Goal: Task Accomplishment & Management: Use online tool/utility

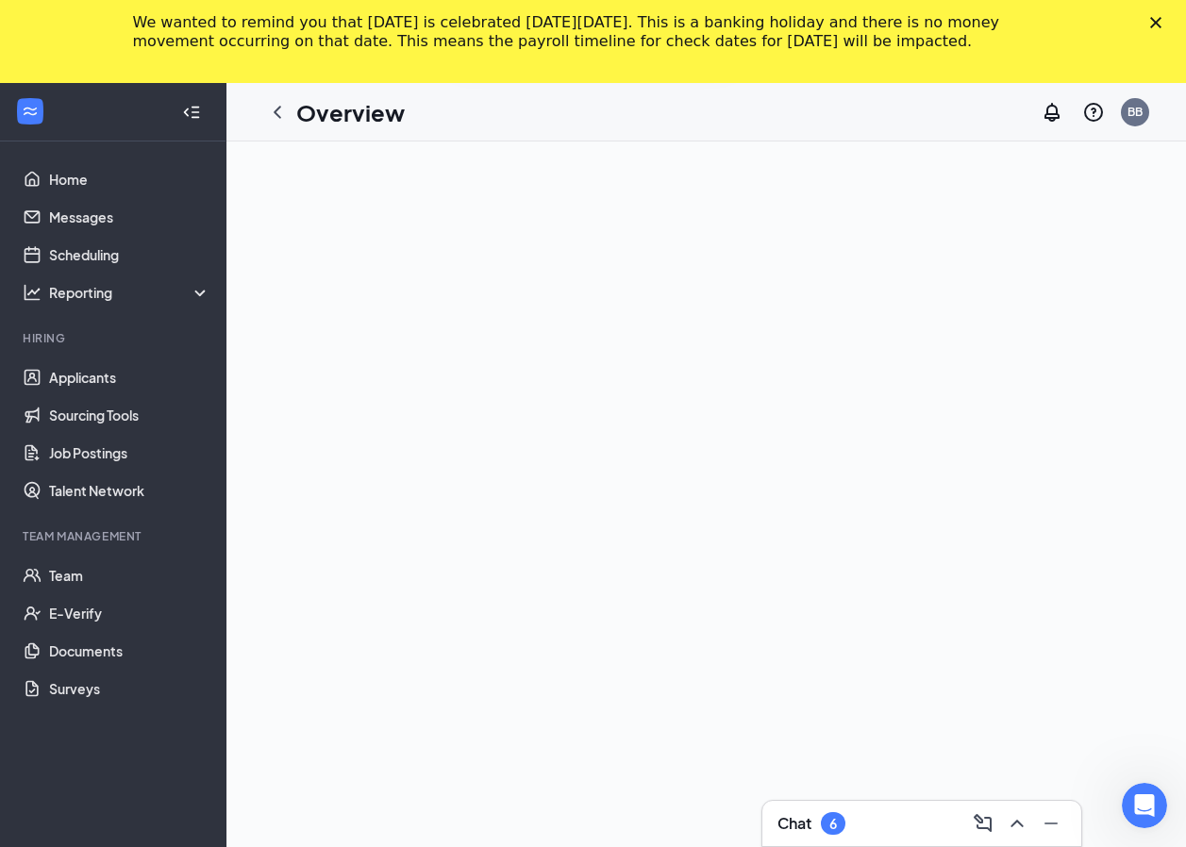
click at [1169, 24] on div "Close" at bounding box center [1159, 22] width 19 height 11
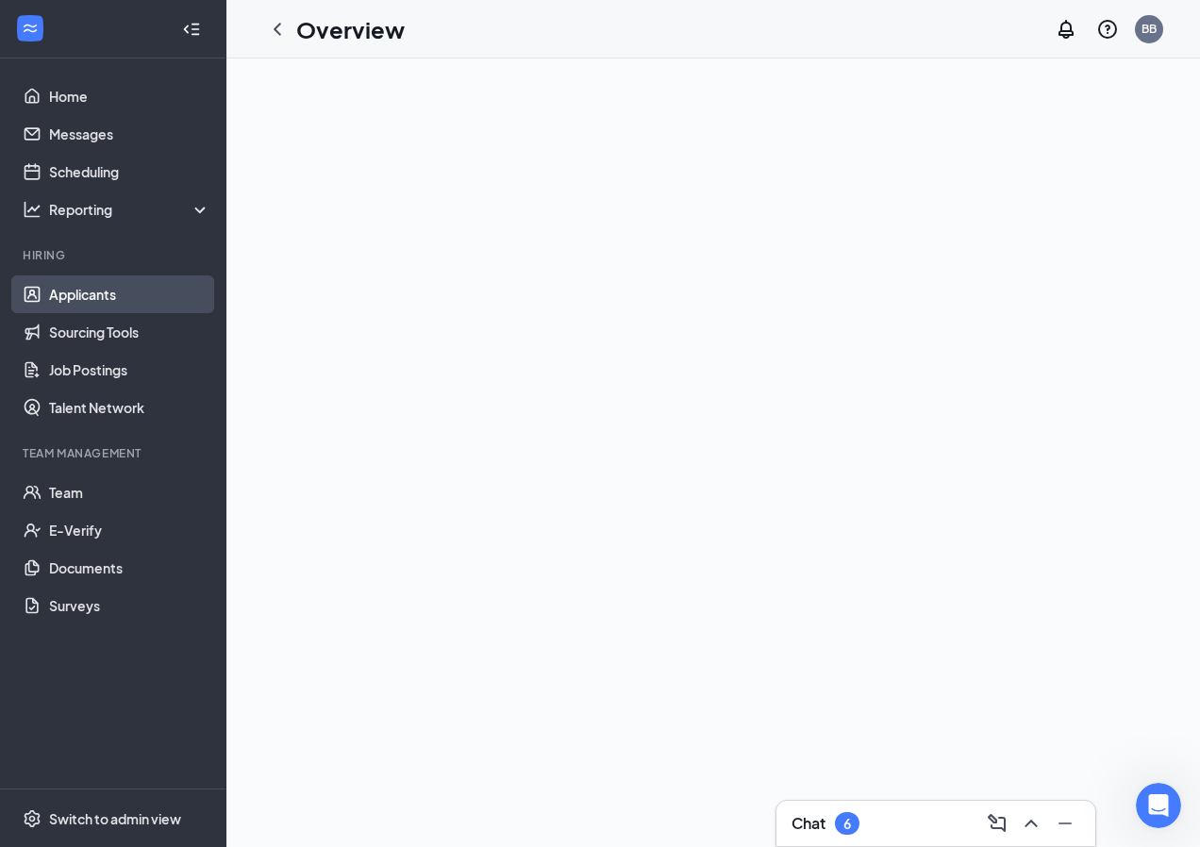
click at [128, 296] on link "Applicants" at bounding box center [129, 294] width 161 height 38
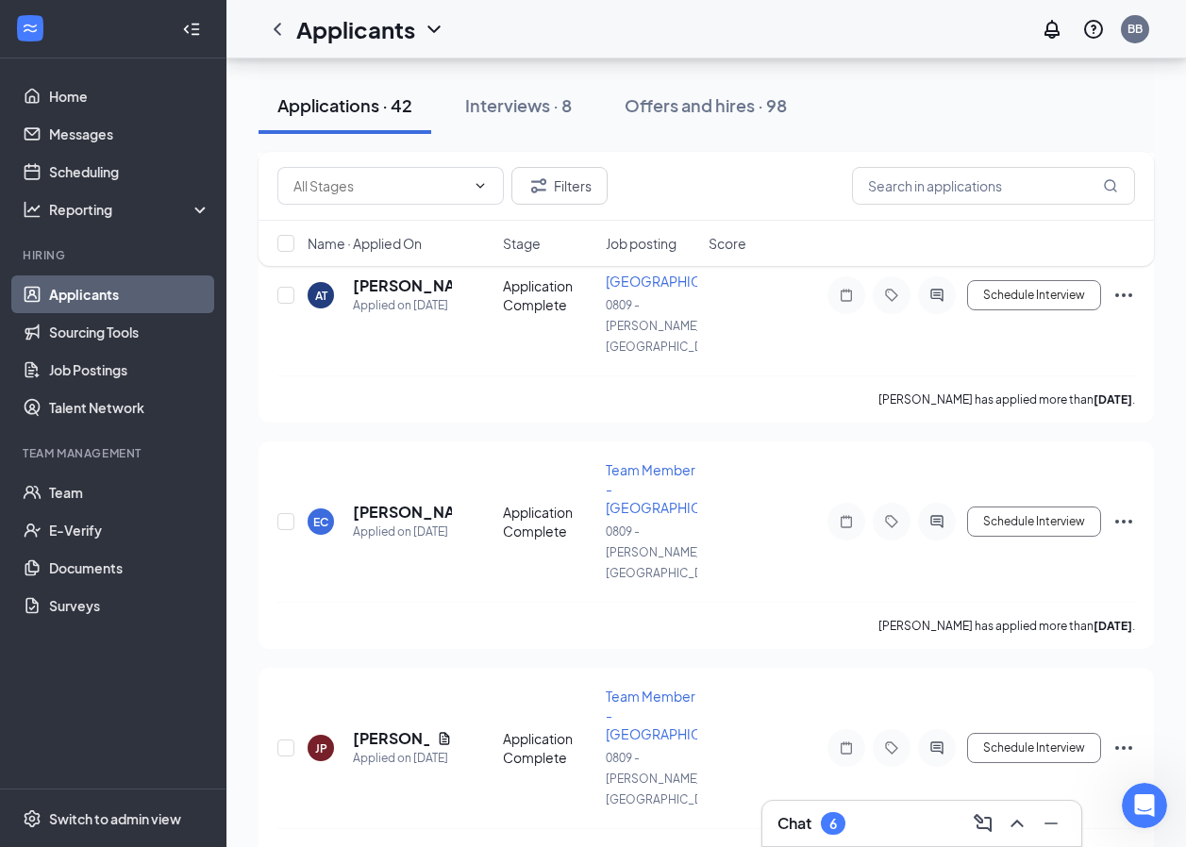
scroll to position [377, 0]
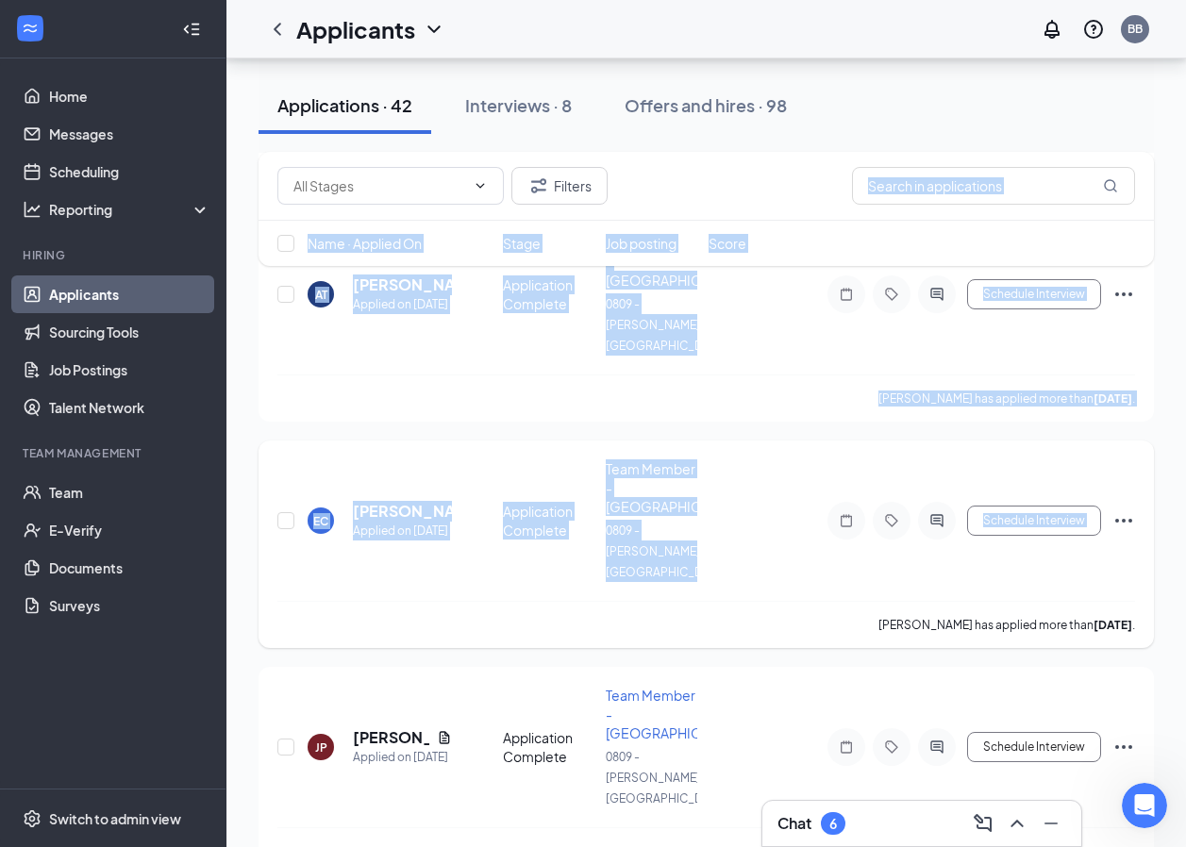
drag, startPoint x: 963, startPoint y: 206, endPoint x: 592, endPoint y: 492, distance: 468.6
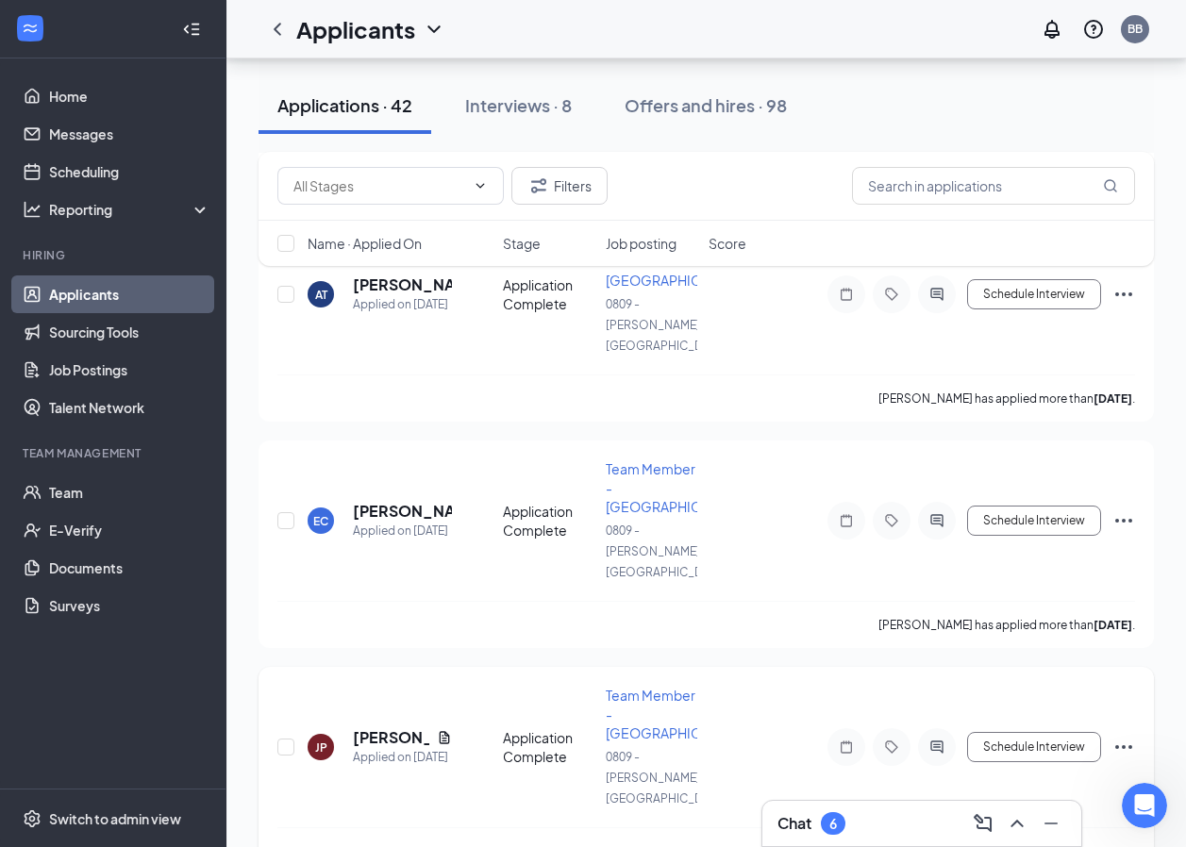
drag, startPoint x: 592, startPoint y: 492, endPoint x: 336, endPoint y: 667, distance: 310.3
click at [334, 686] on div "JP [PERSON_NAME] Applied on [DATE] Application Complete Team Member - Bojangles…" at bounding box center [705, 756] width 857 height 141
drag, startPoint x: 952, startPoint y: 208, endPoint x: 951, endPoint y: 195, distance: 13.2
click at [951, 208] on div "Filters" at bounding box center [705, 186] width 895 height 69
click at [947, 178] on input "text" at bounding box center [993, 186] width 283 height 38
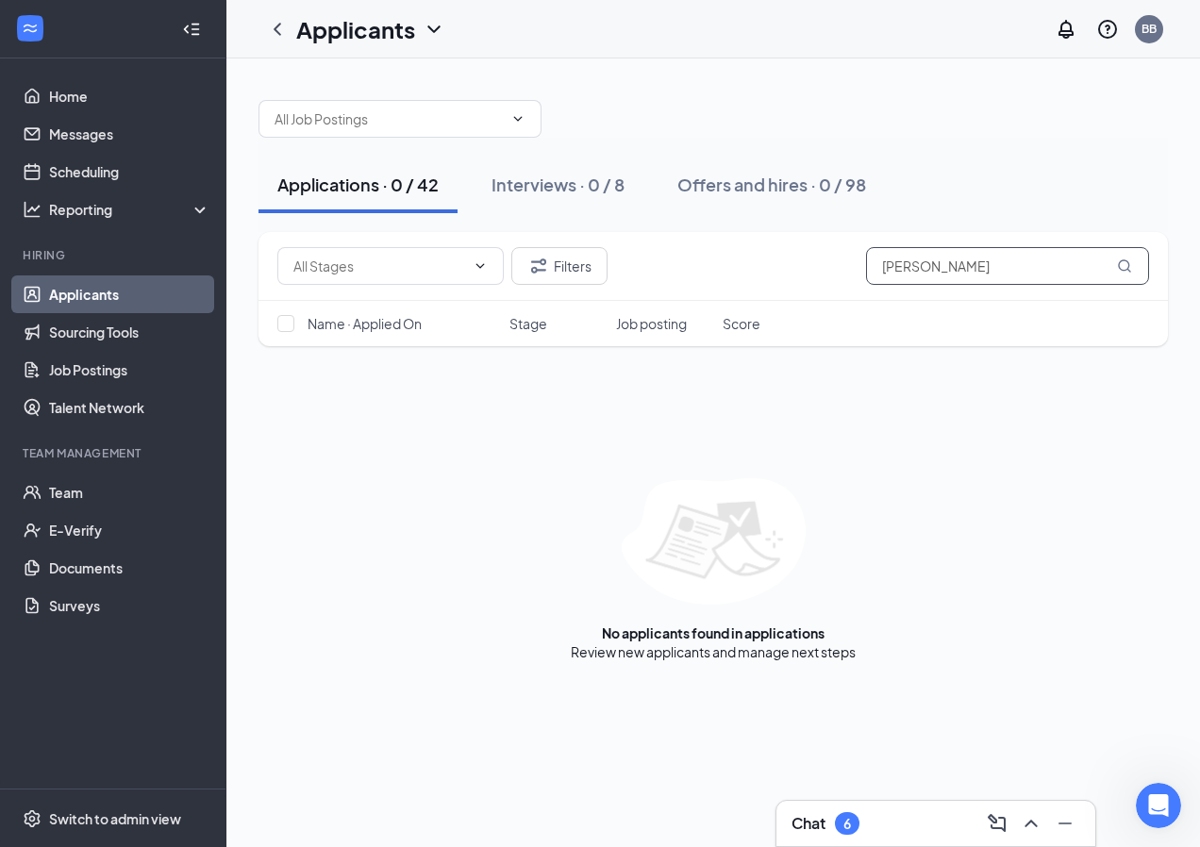
drag, startPoint x: 946, startPoint y: 262, endPoint x: 763, endPoint y: 267, distance: 183.0
click at [763, 267] on div "Filters [PERSON_NAME]" at bounding box center [713, 266] width 872 height 38
drag, startPoint x: 997, startPoint y: 274, endPoint x: 331, endPoint y: 269, distance: 665.9
click at [331, 269] on div "Filters [PERSON_NAME]" at bounding box center [713, 266] width 872 height 38
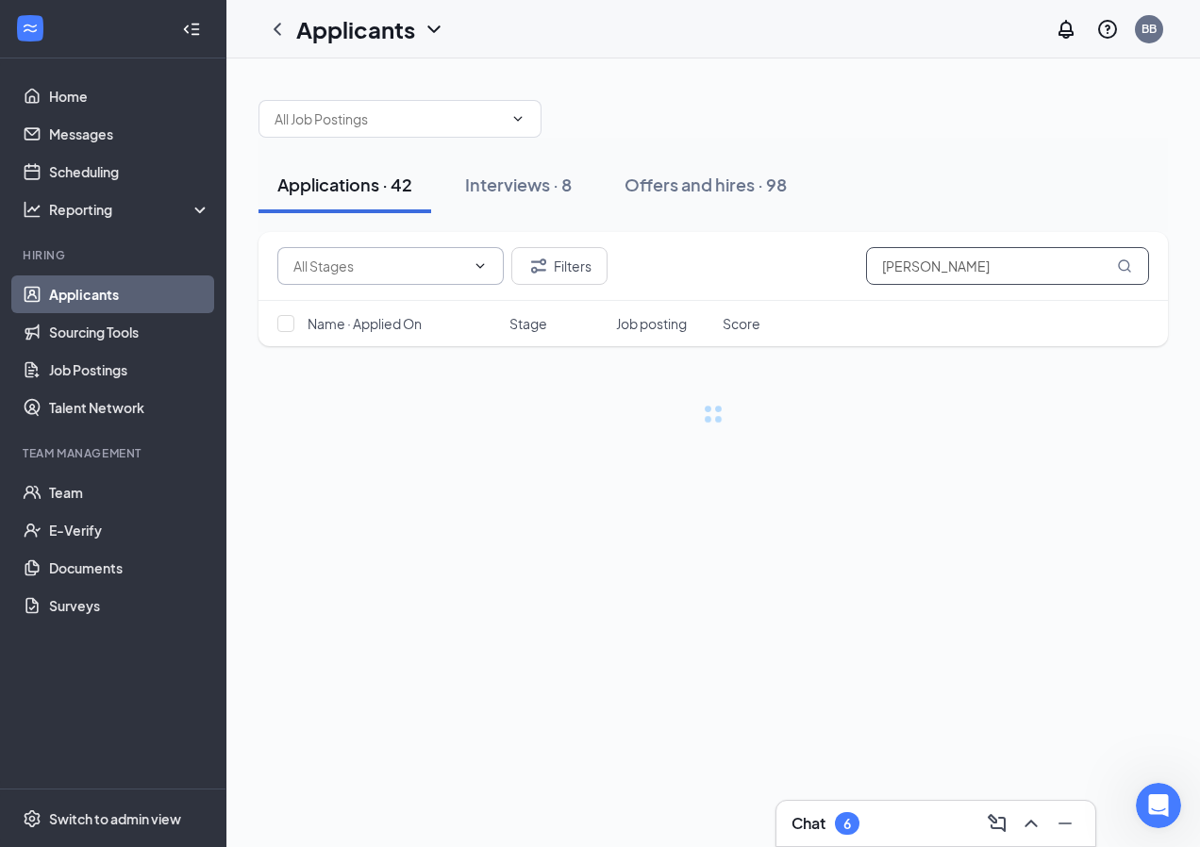
type input "[PERSON_NAME]"
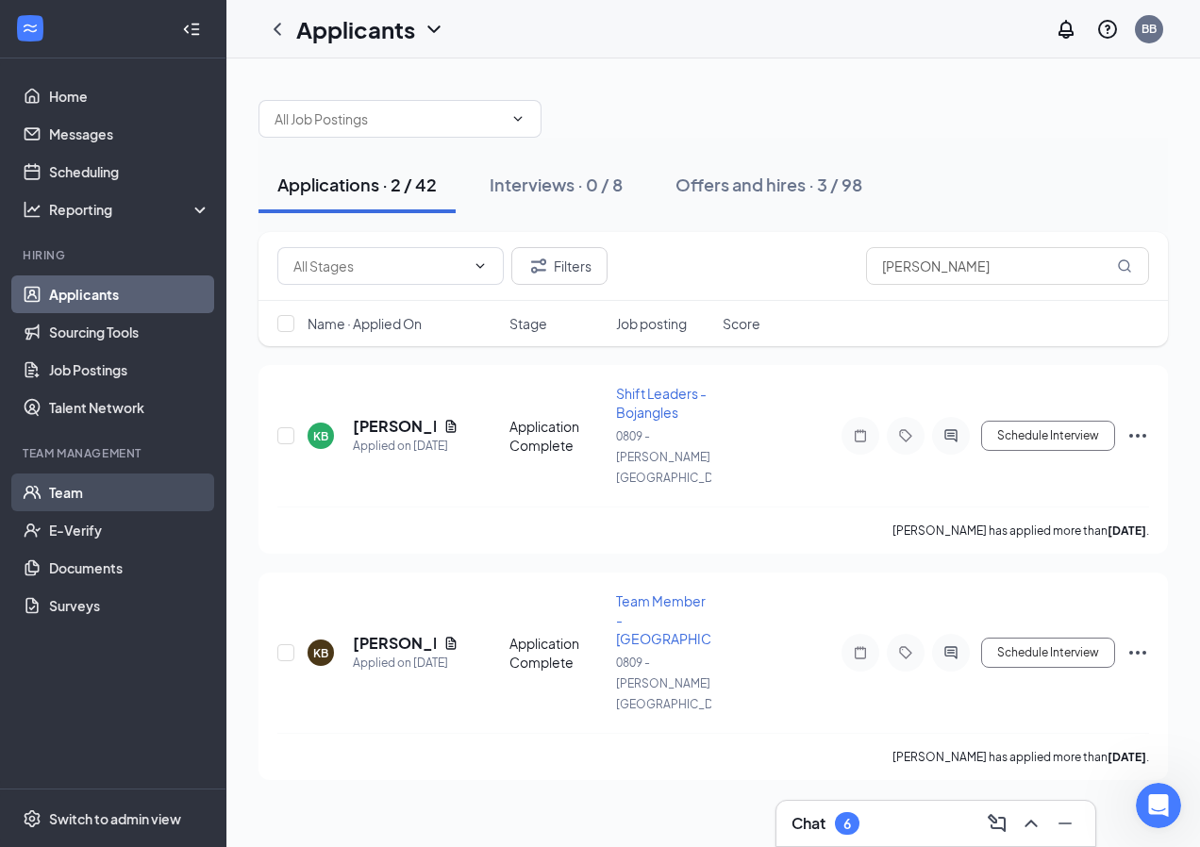
click at [57, 492] on link "Team" at bounding box center [129, 492] width 161 height 38
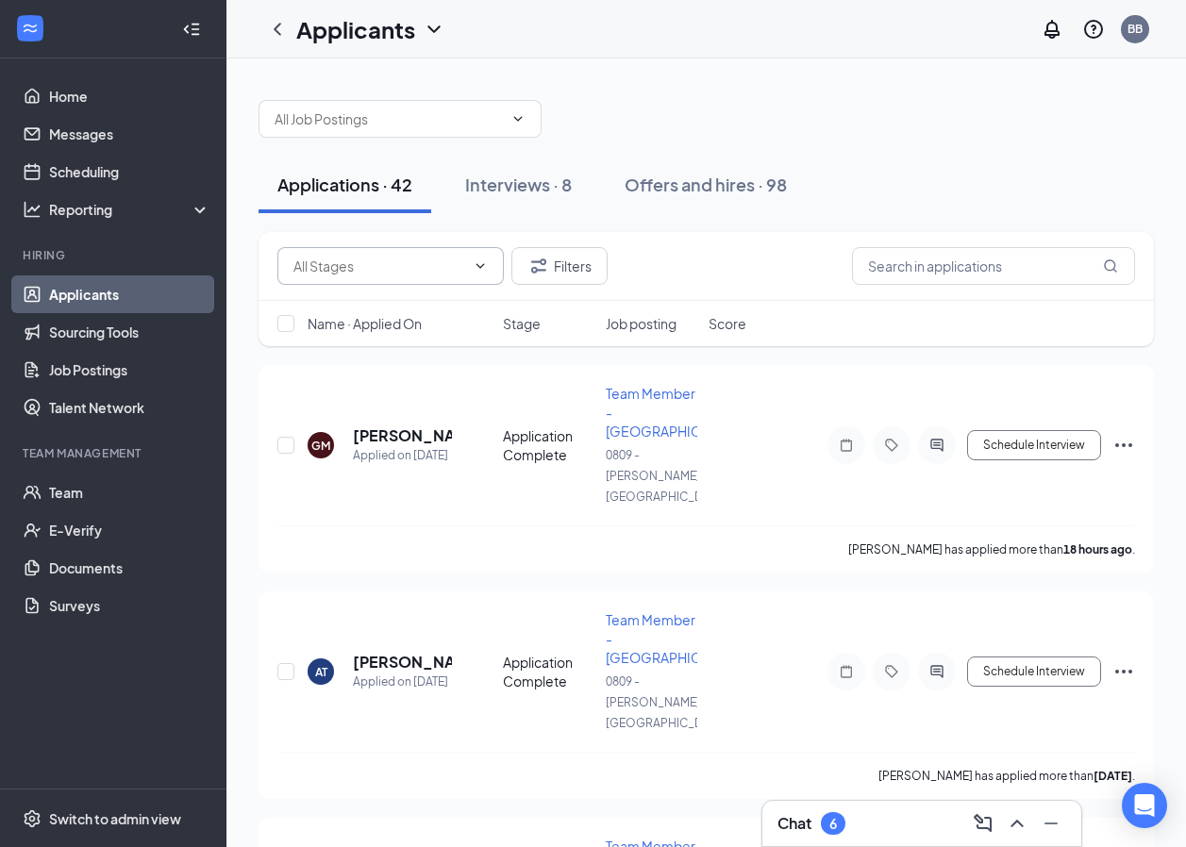
click at [438, 269] on input "text" at bounding box center [379, 266] width 172 height 21
click at [908, 263] on input "text" at bounding box center [993, 266] width 283 height 38
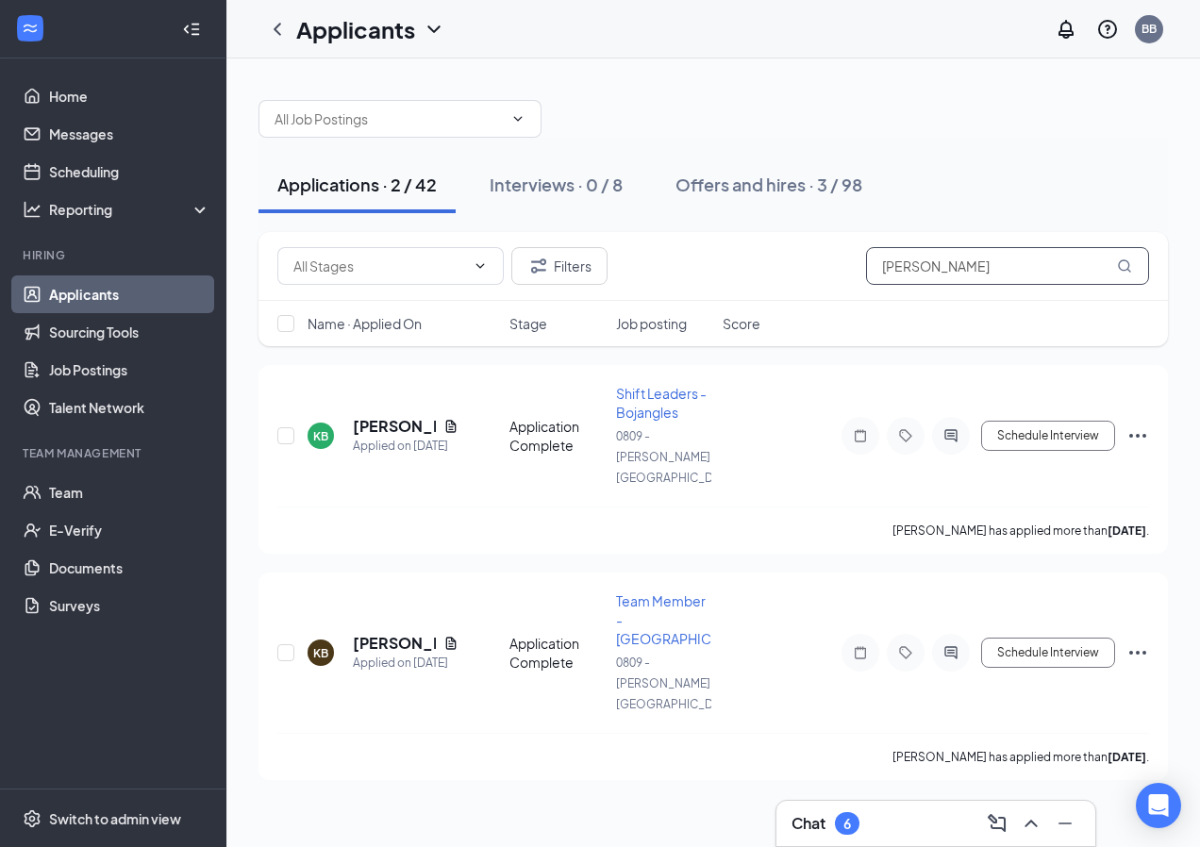
type input "[PERSON_NAME]"
